Goal: Task Accomplishment & Management: Manage account settings

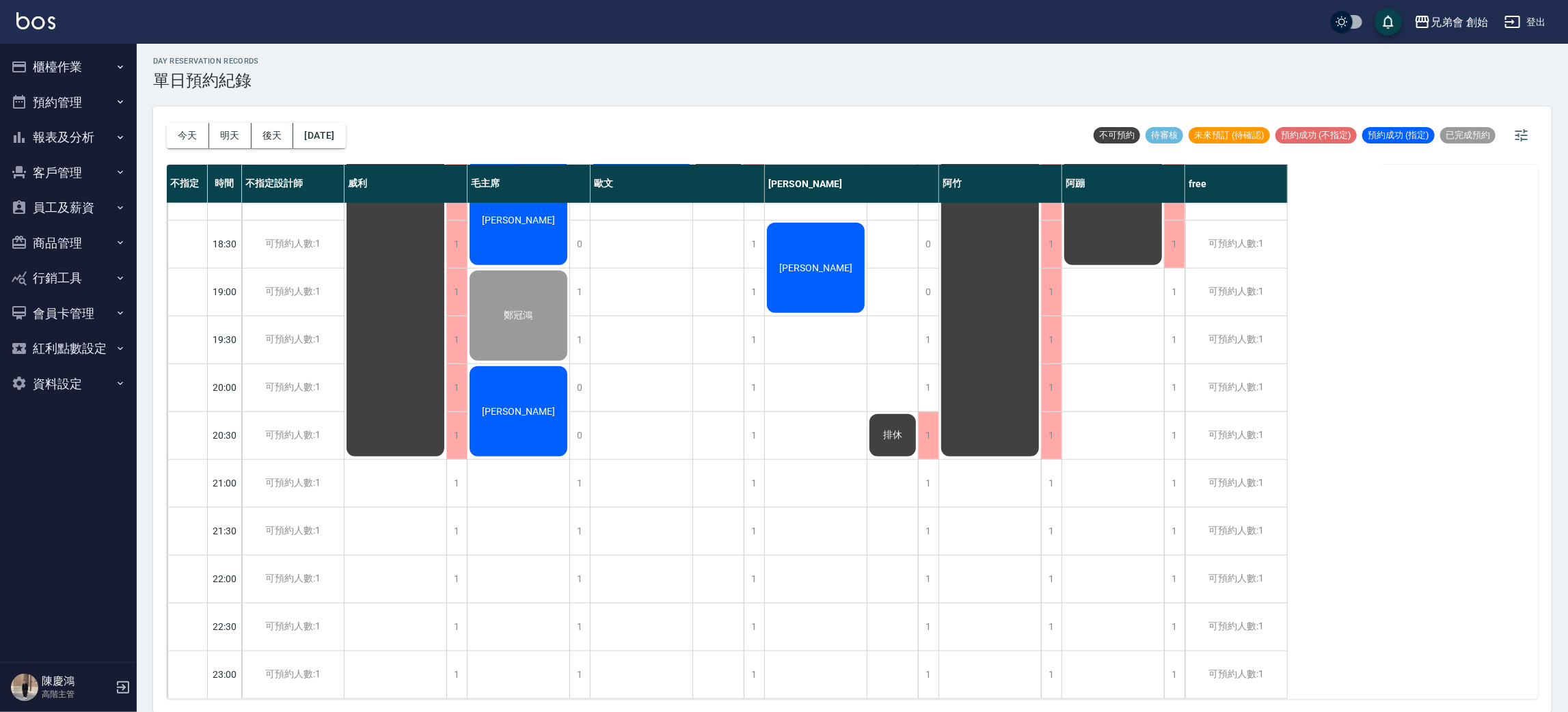
scroll to position [599, 0]
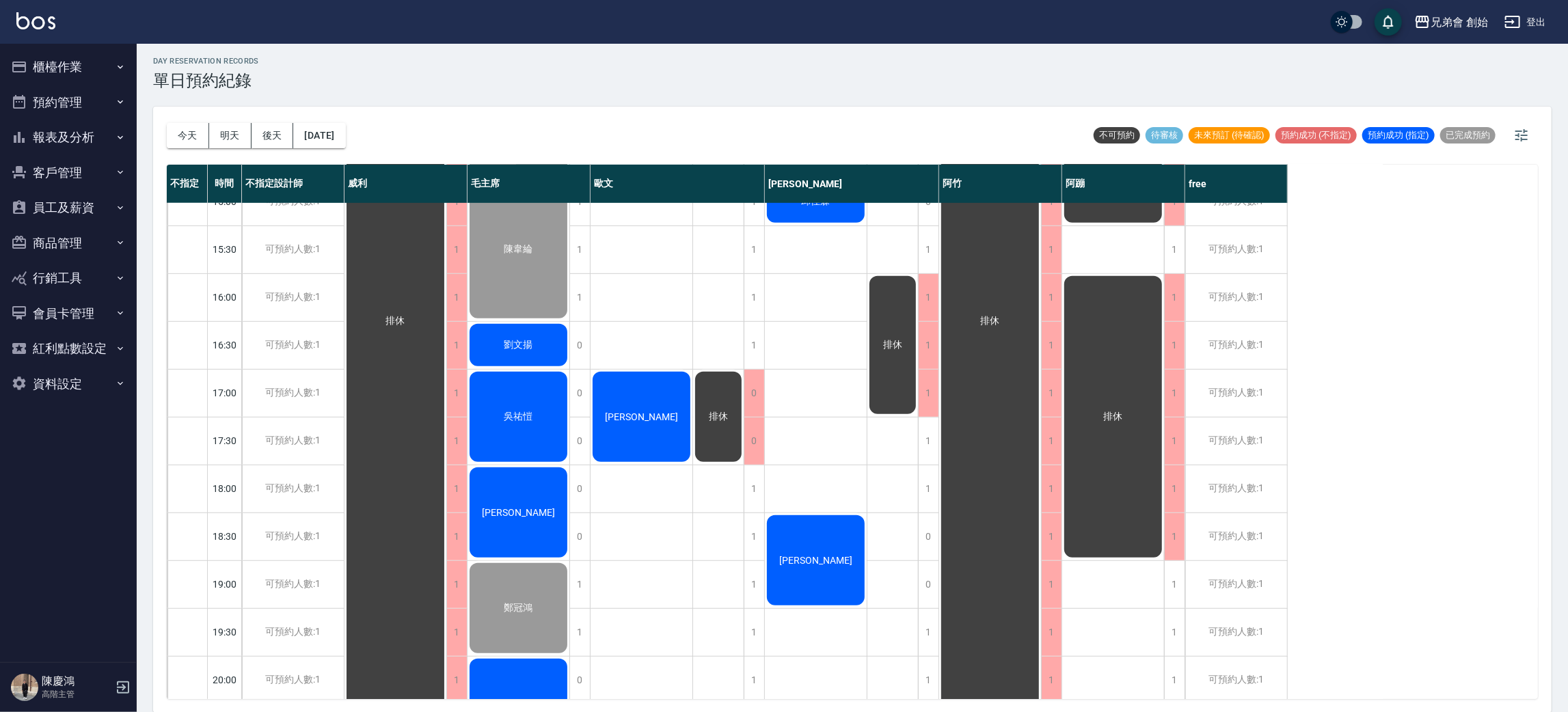
click at [532, 512] on div "[PERSON_NAME]" at bounding box center [518, 512] width 101 height 94
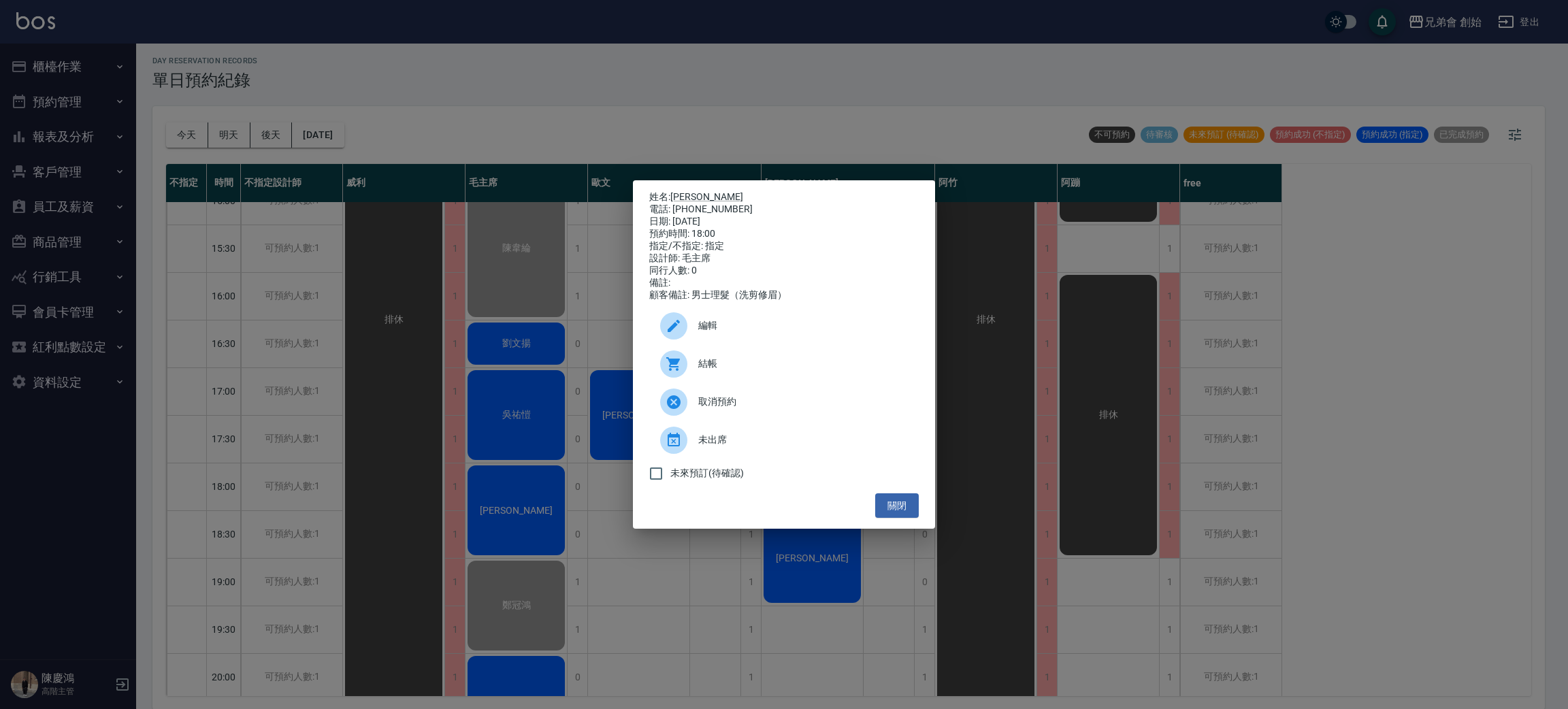
click at [364, 481] on div "姓名: Paul 電話: 0966634441 日期: 2025/09/18 預約時間: 18:00 指定/不指定: 指定 設計師: 毛主席 同行人數: 0 …" at bounding box center [784, 354] width 1568 height 709
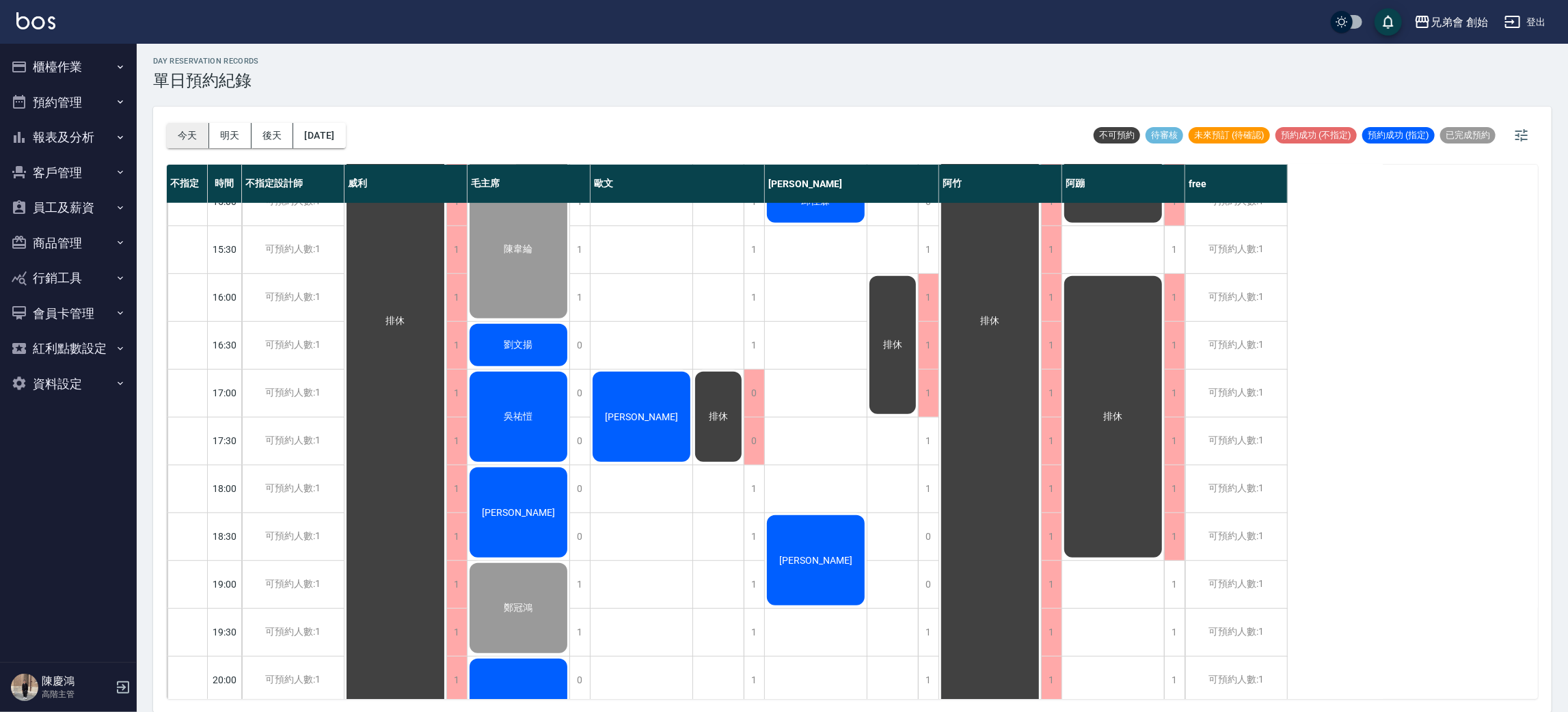
click at [188, 138] on button "今天" at bounding box center [188, 135] width 42 height 26
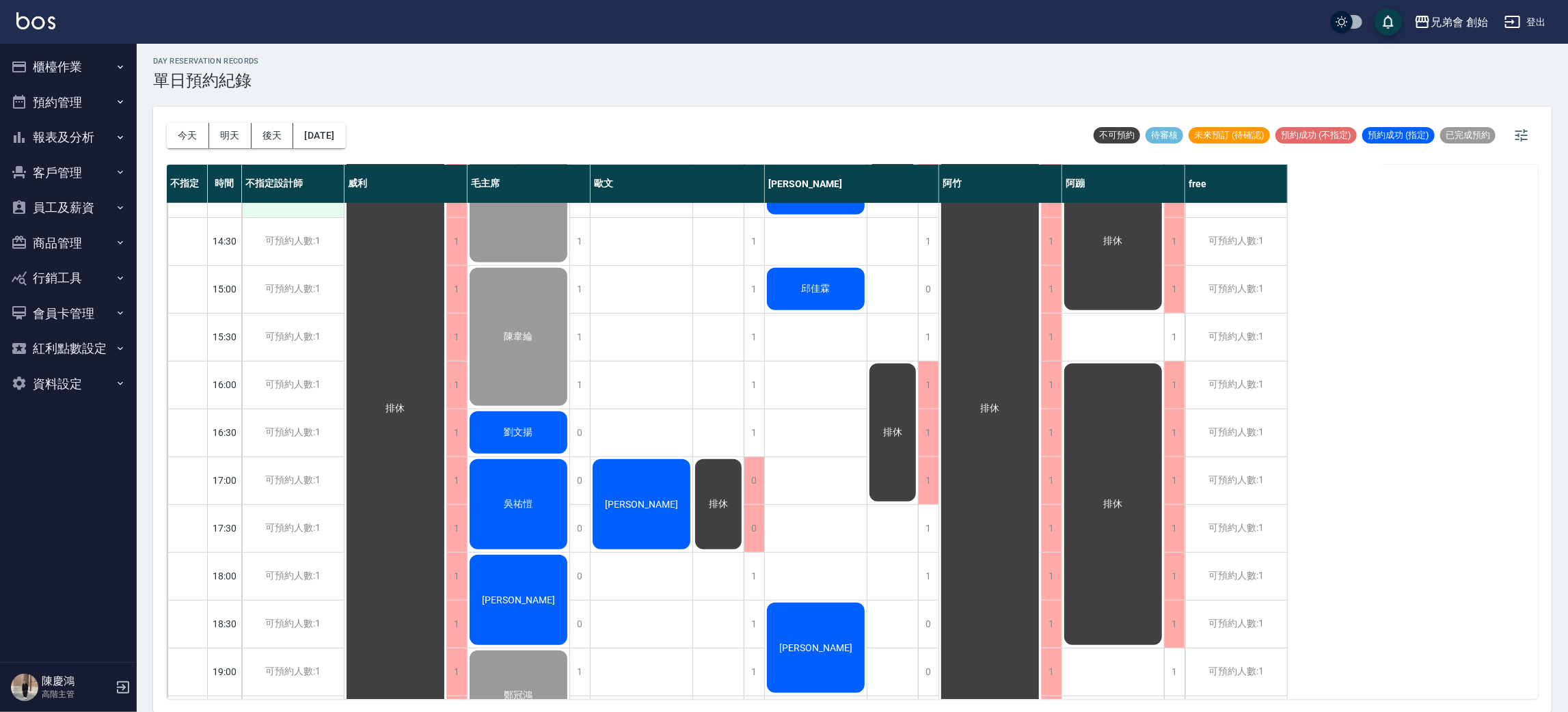
scroll to position [614, 0]
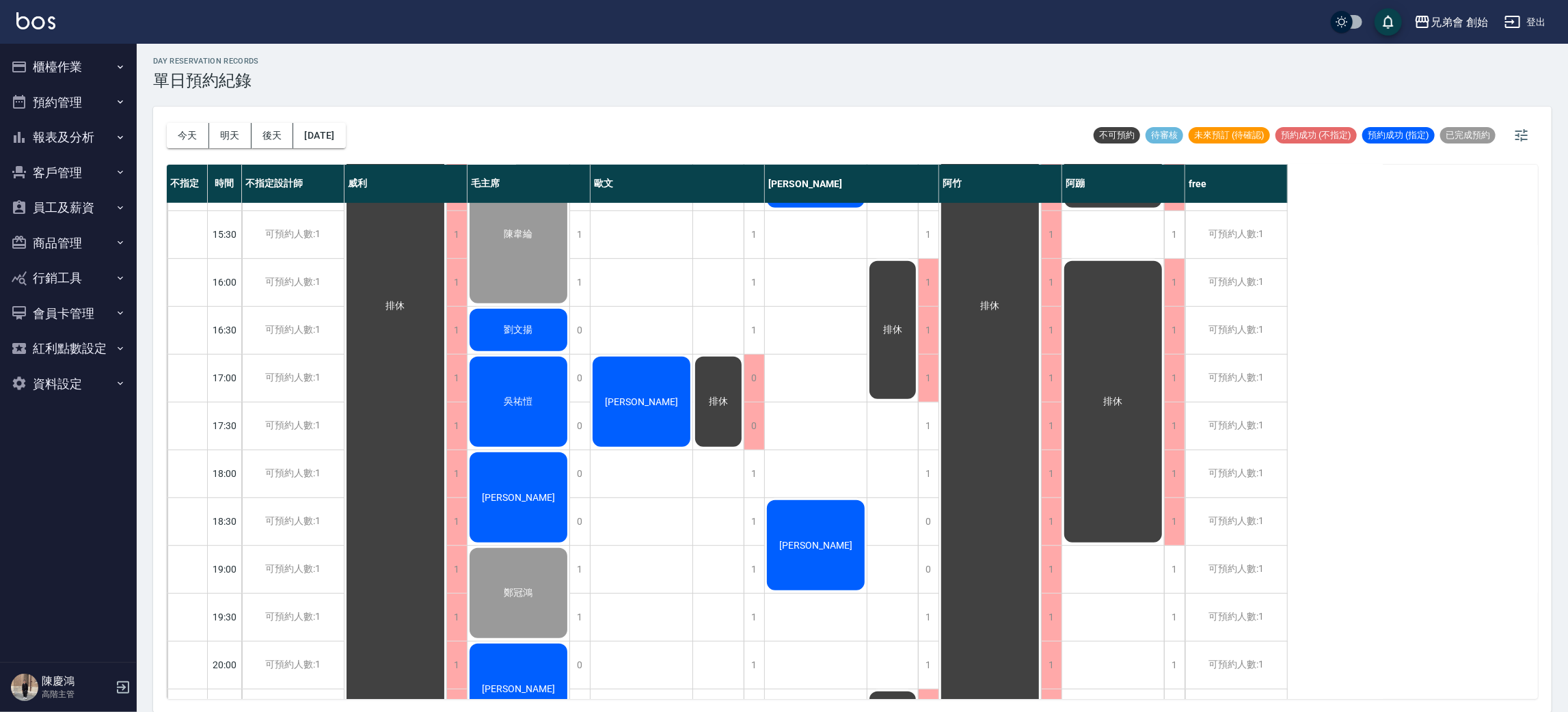
click at [641, 393] on div "[PERSON_NAME]" at bounding box center [641, 401] width 101 height 94
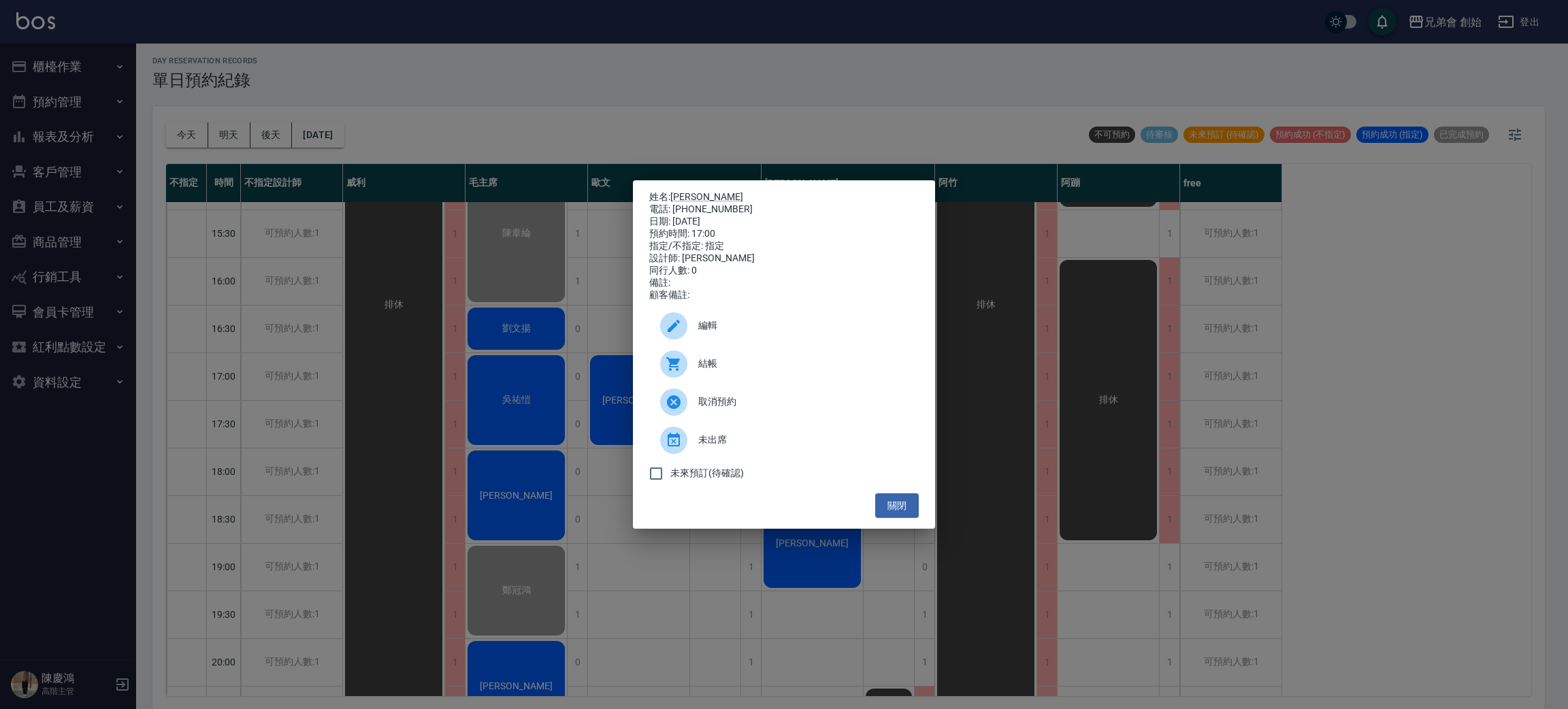
click at [686, 635] on div "姓名: [PERSON_NAME] 電話: [PHONE_NUMBER] 日期: [DATE] 預約時間: 17:00 指定/不指定: 指定 設計師: [PE…" at bounding box center [784, 354] width 1568 height 709
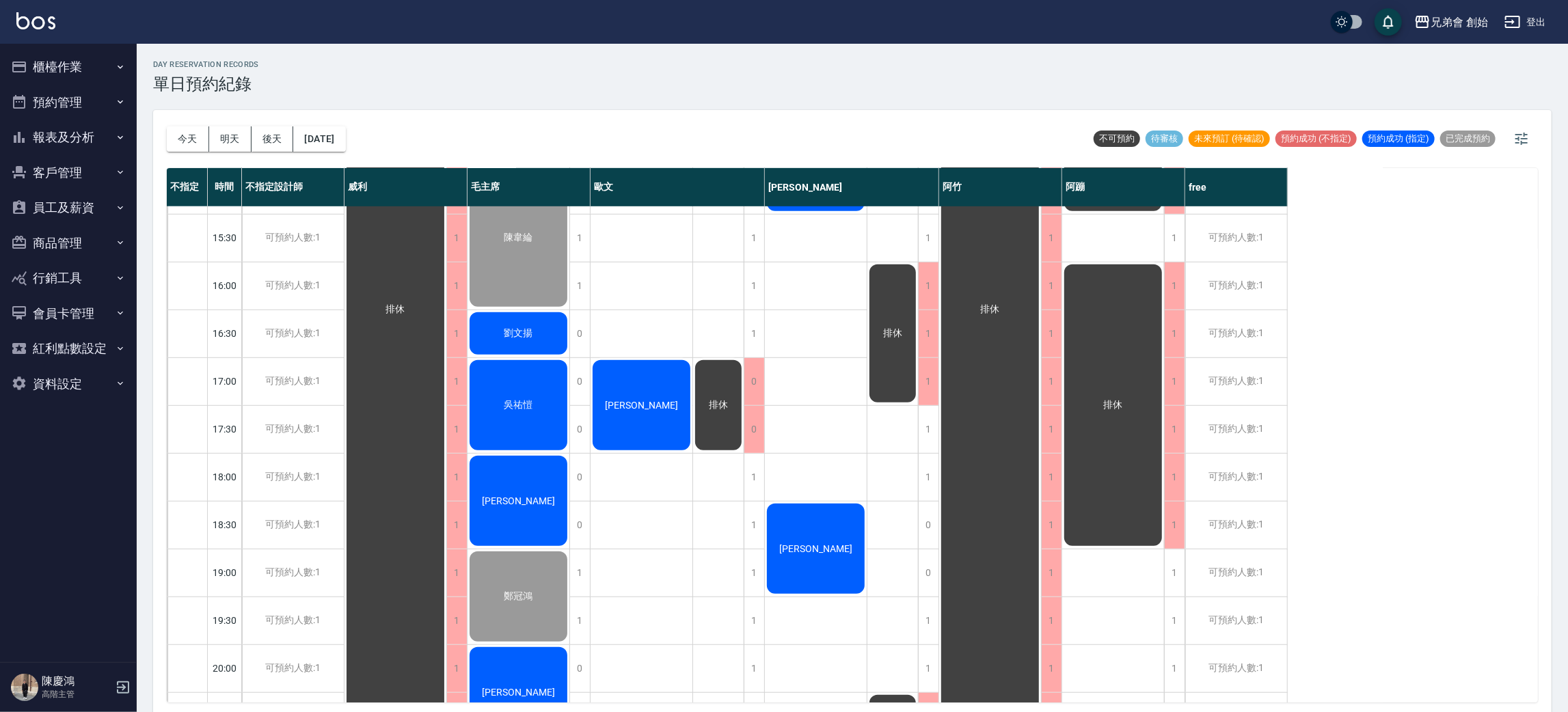
click at [175, 155] on div "[DATE] [DATE] [DATE] [DATE]" at bounding box center [256, 139] width 179 height 58
click at [96, 114] on button "預約管理" at bounding box center [68, 102] width 125 height 35
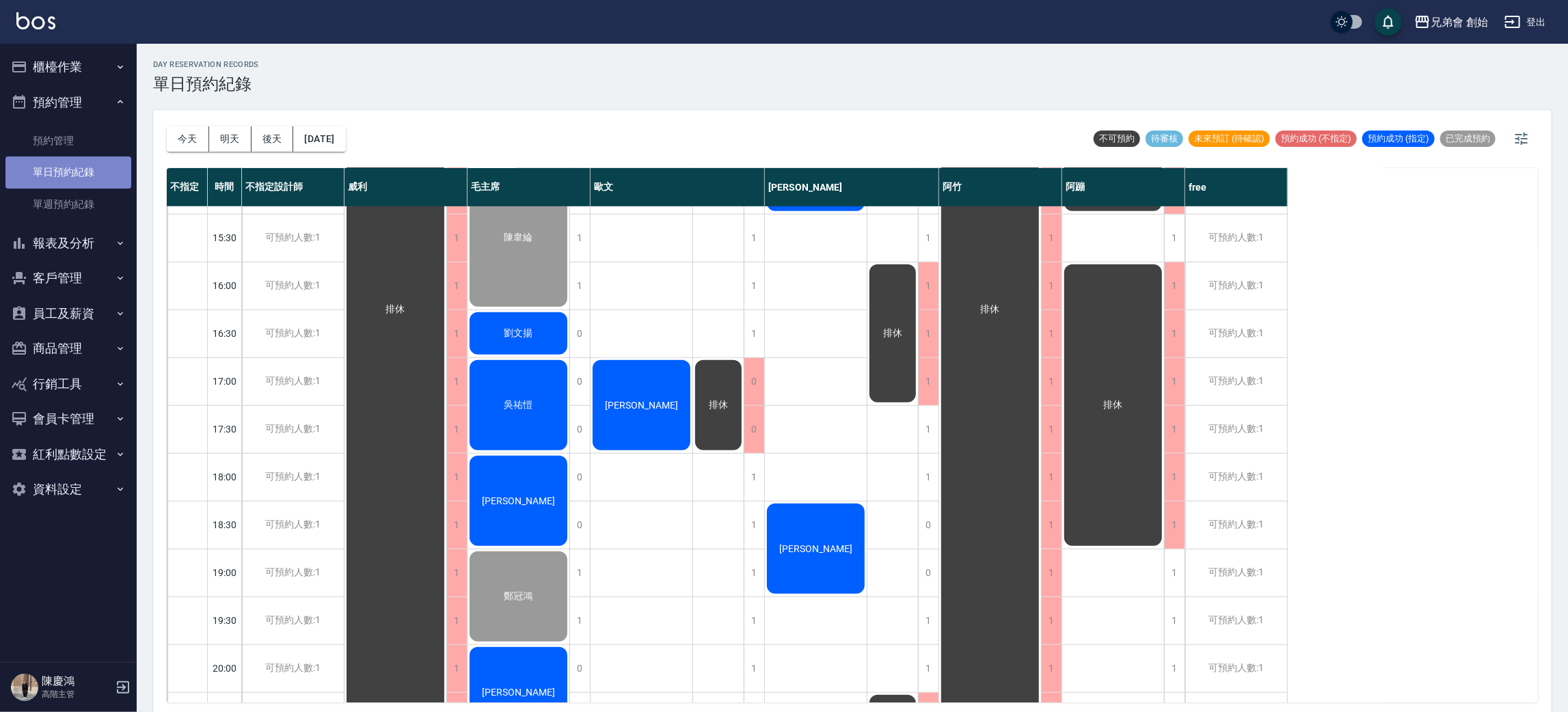
click at [87, 174] on link "單日預約紀錄" at bounding box center [68, 172] width 125 height 32
click at [184, 126] on button "今天" at bounding box center [188, 139] width 42 height 26
click at [117, 238] on icon "button" at bounding box center [120, 244] width 11 height 11
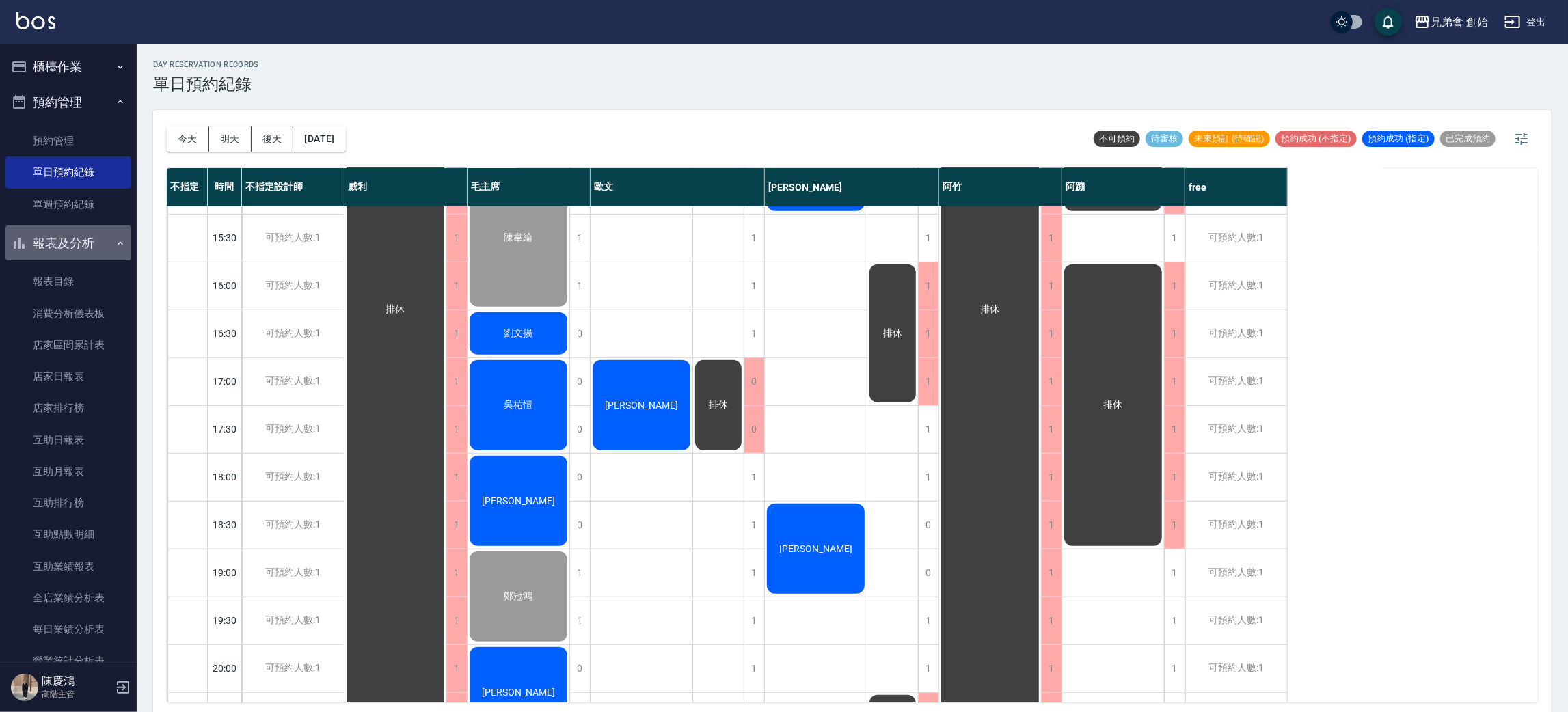
click at [116, 242] on icon "button" at bounding box center [120, 244] width 11 height 11
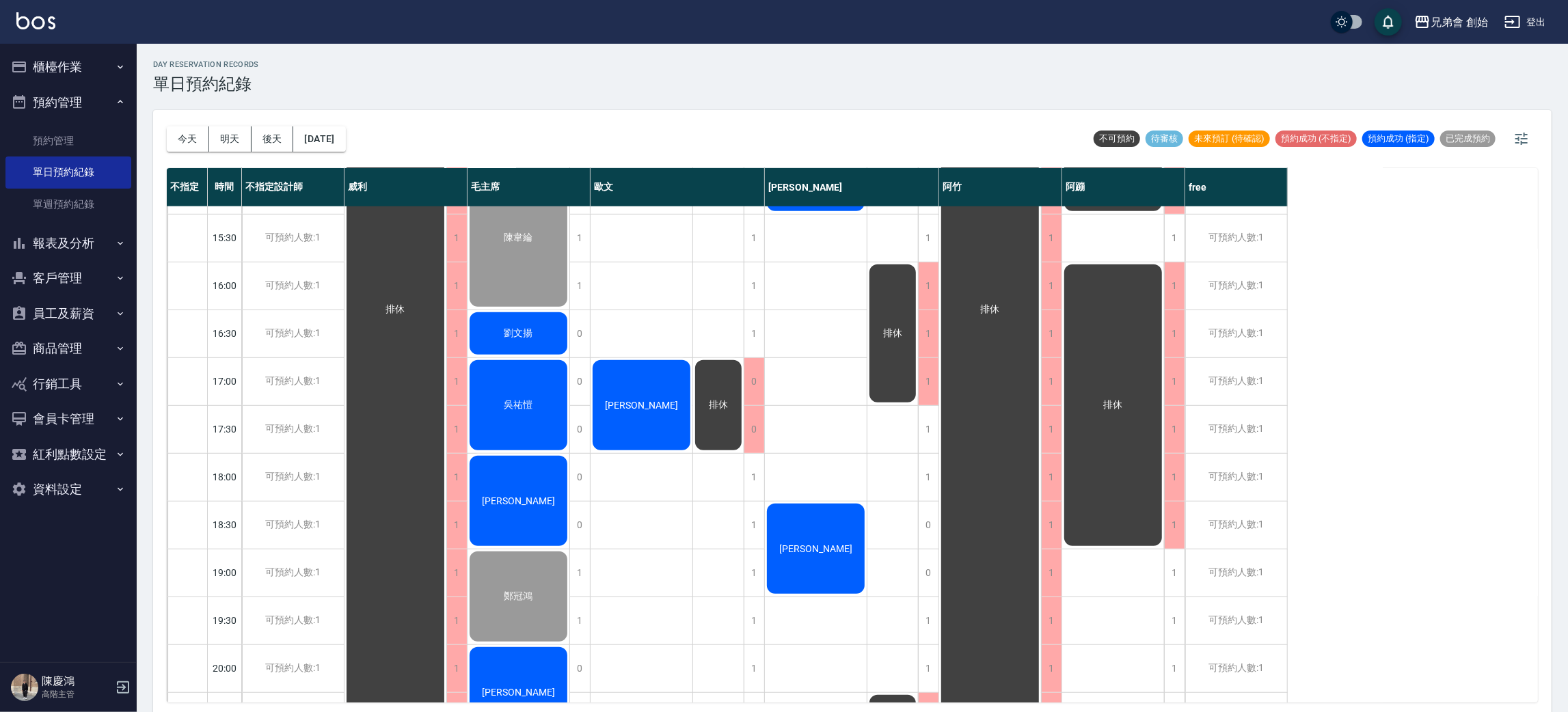
click at [103, 100] on button "預約管理" at bounding box center [68, 102] width 125 height 35
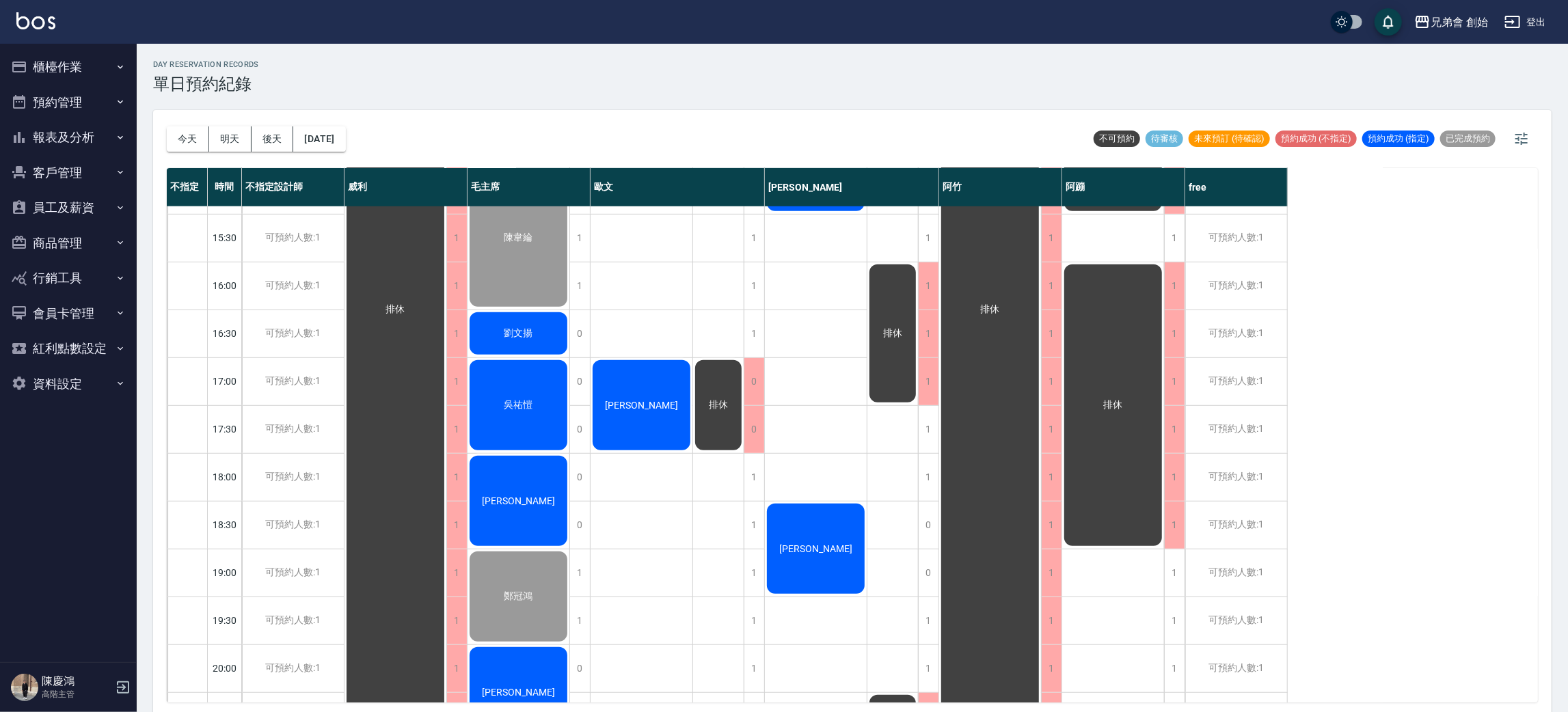
click at [112, 41] on div "兄弟會 創始 登出" at bounding box center [784, 22] width 1568 height 44
click at [95, 60] on button "櫃檯作業" at bounding box center [68, 67] width 125 height 35
